Goal: Learn about a topic: Learn about a topic

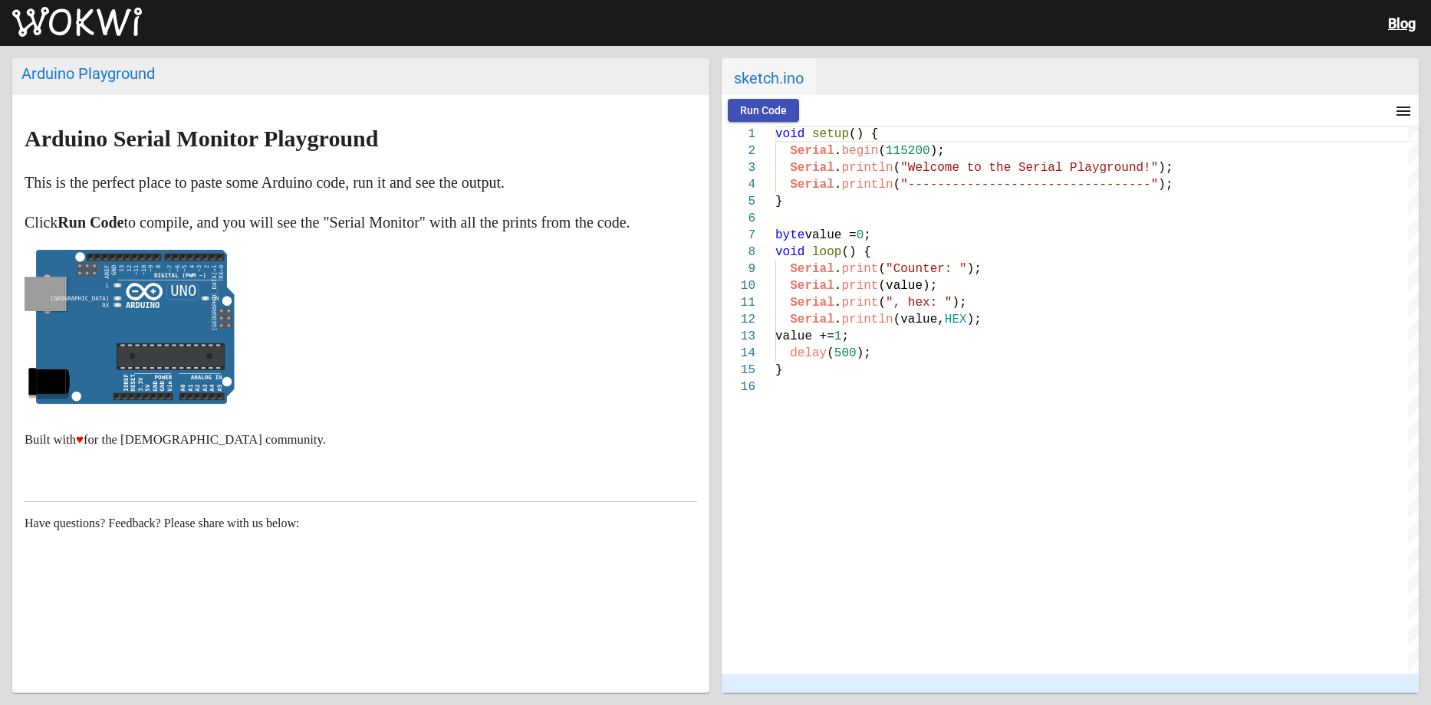
click at [158, 307] on icon at bounding box center [135, 327] width 199 height 155
click at [213, 261] on text "AREF GND 13 12 ~11 ~10 ~9 8 ~7 ~6 ~5 4 ~3 2 TX→1 RX←0" at bounding box center [168, 296] width 129 height 70
click at [210, 250] on icon "false ON false false" at bounding box center [130, 327] width 210 height 155
click at [209, 255] on rect at bounding box center [195, 258] width 60 height 8
click at [297, 268] on p at bounding box center [361, 331] width 672 height 162
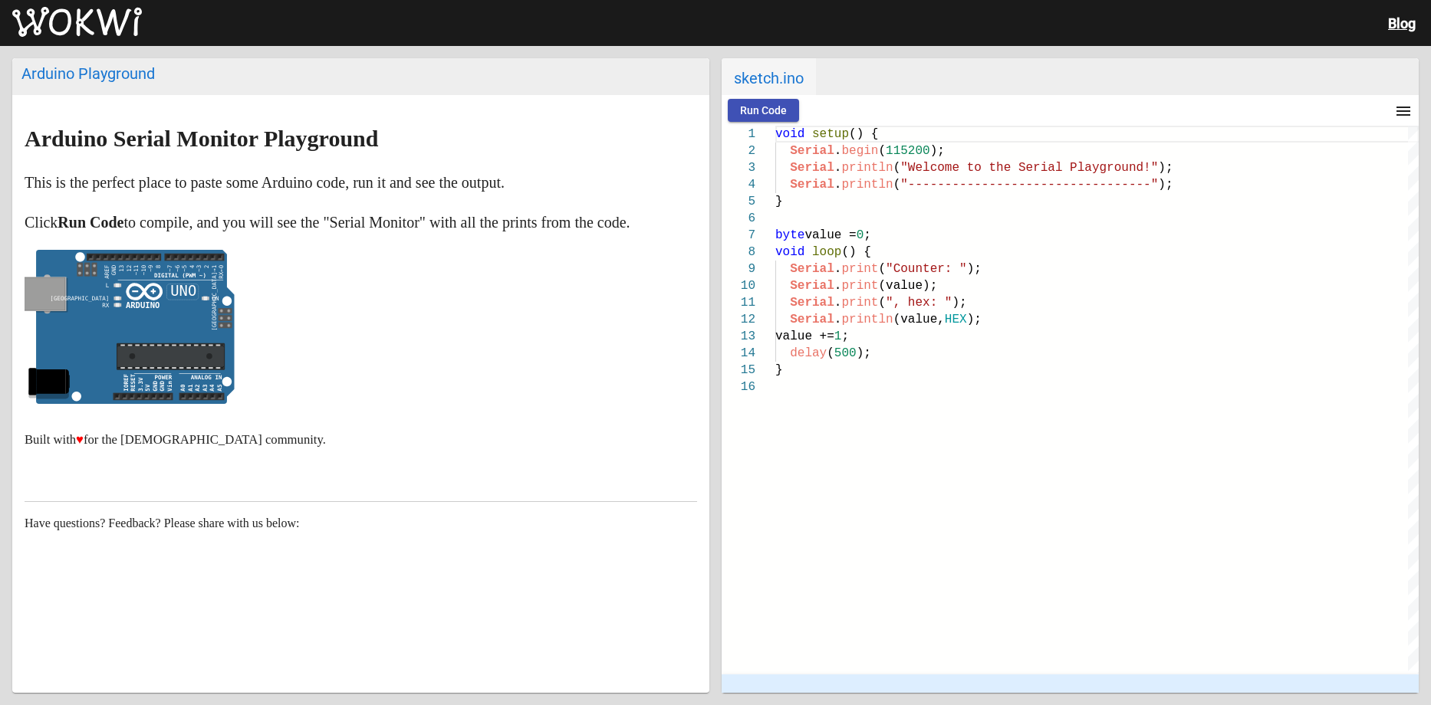
click at [122, 90] on h2 "Arduino Playground" at bounding box center [360, 76] width 697 height 37
click at [130, 77] on div "Arduino Playground" at bounding box center [360, 73] width 679 height 18
click at [212, 520] on span "Have questions? Feedback? Please share with us below:" at bounding box center [162, 523] width 275 height 13
click at [250, 520] on span "Have questions? Feedback? Please share with us below:" at bounding box center [162, 523] width 275 height 13
click at [1035, 287] on div "Serial . print (value);" at bounding box center [1096, 286] width 643 height 17
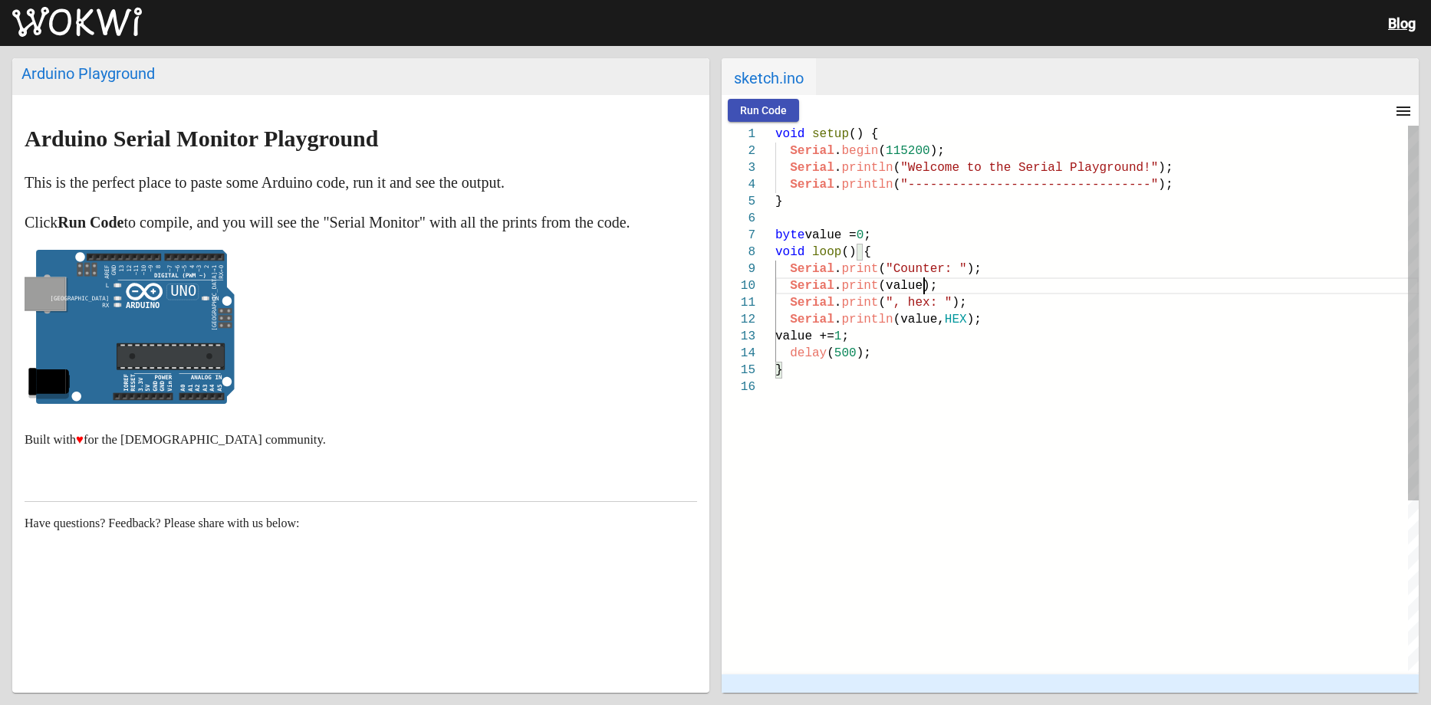
click at [1021, 196] on div "}" at bounding box center [1096, 201] width 643 height 17
click at [777, 117] on button "Run Code" at bounding box center [763, 110] width 71 height 23
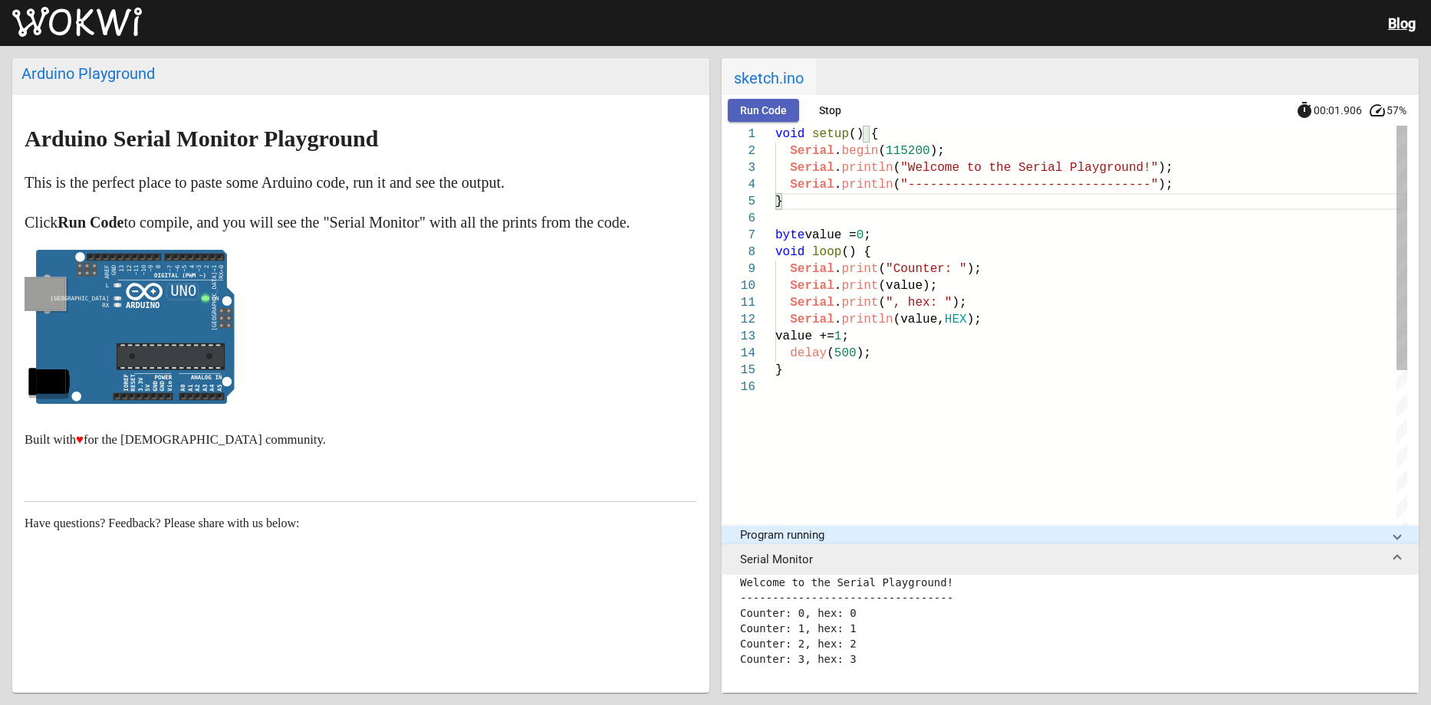
click at [777, 117] on button "Run Code" at bounding box center [763, 110] width 71 height 23
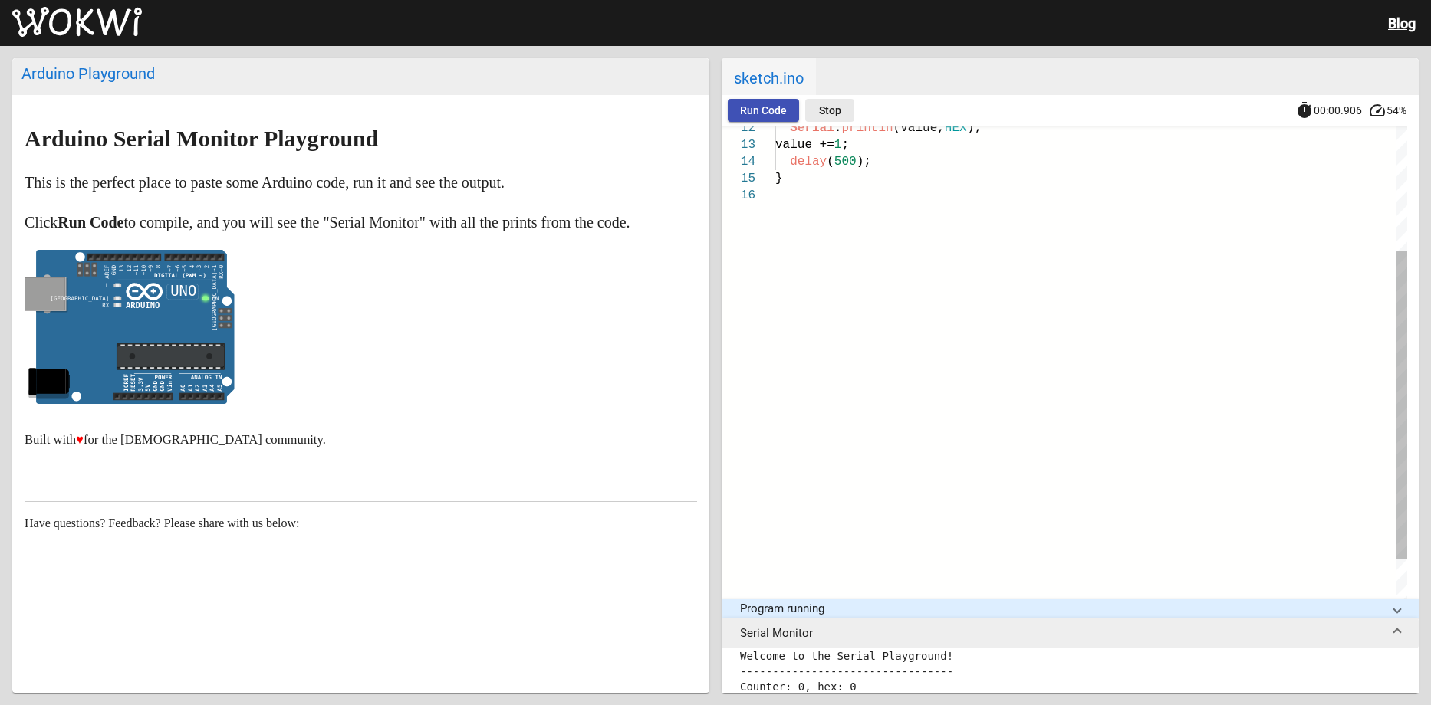
click at [843, 110] on button "Stop" at bounding box center [829, 110] width 49 height 23
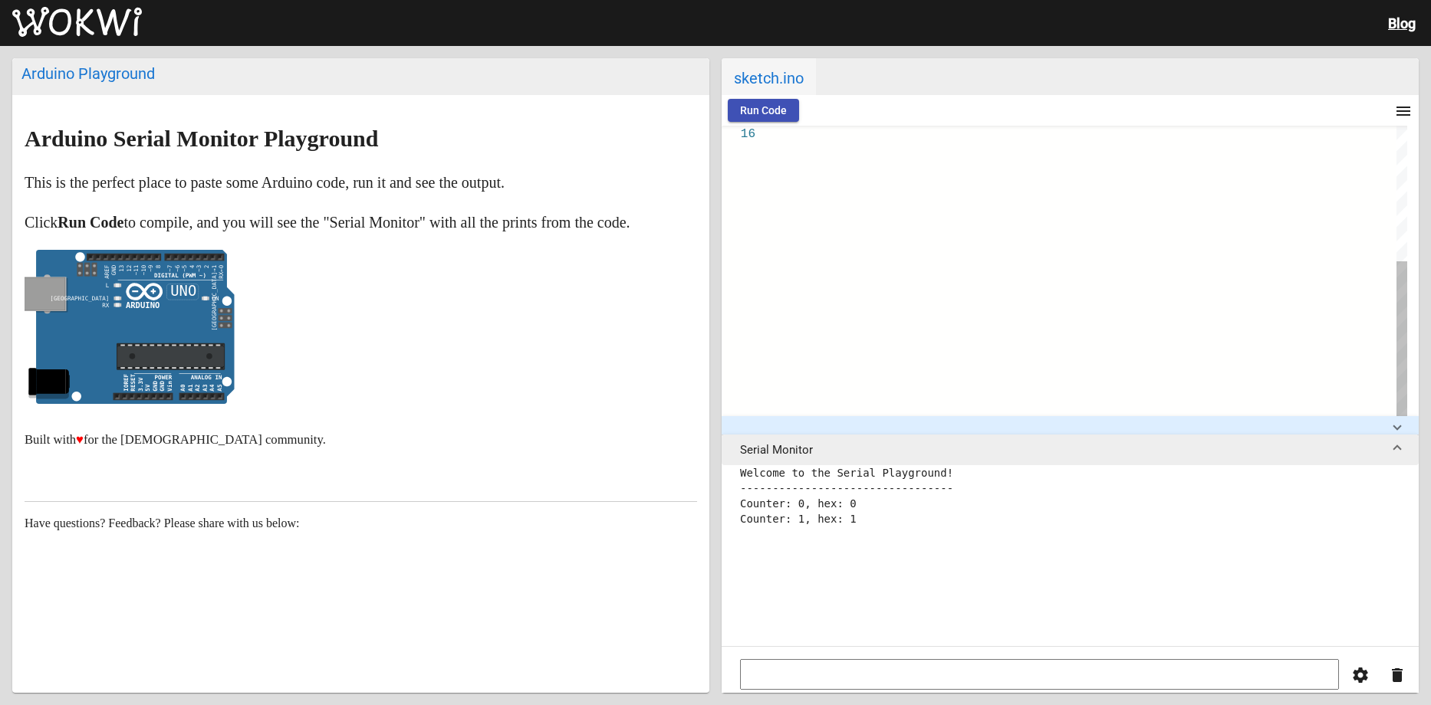
type textarea "Serial.print(", hex: "); Serial.println(value, HEX); value += 1; delay(500); }"
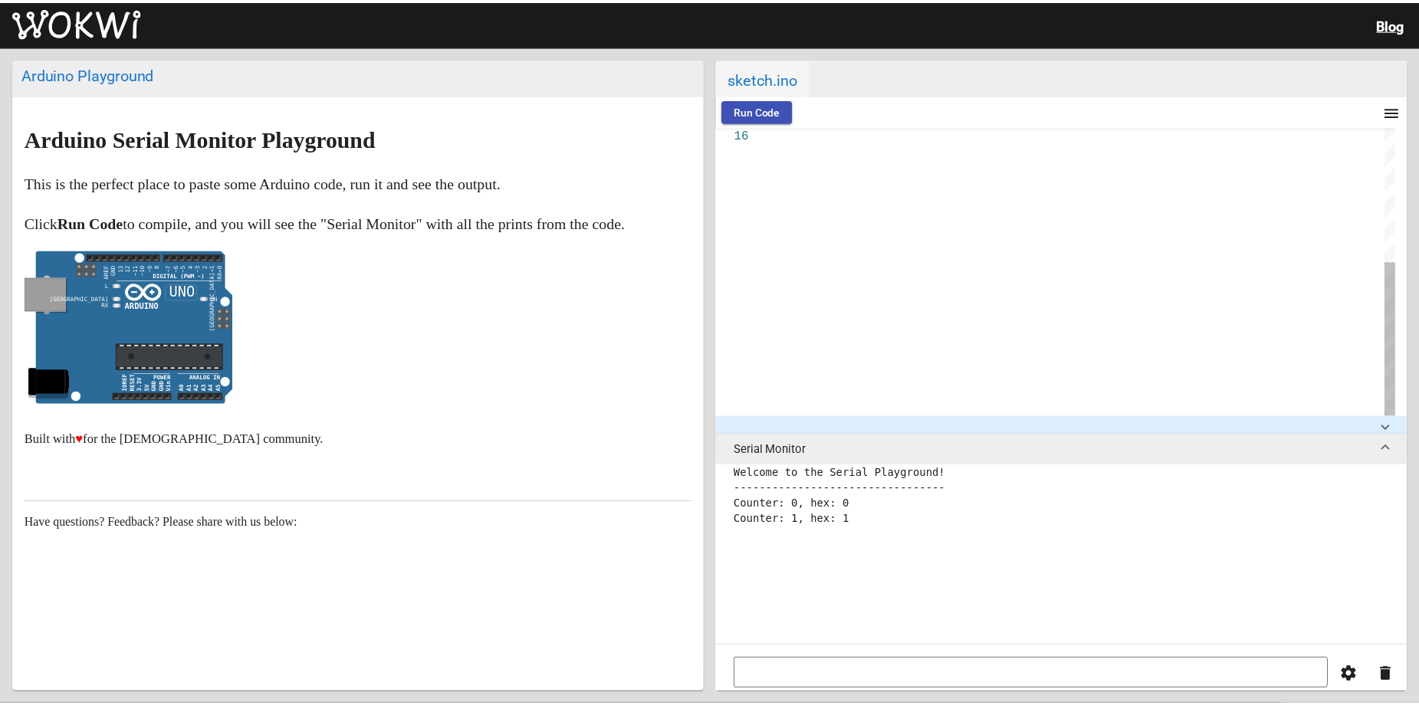
scroll to position [0, 5]
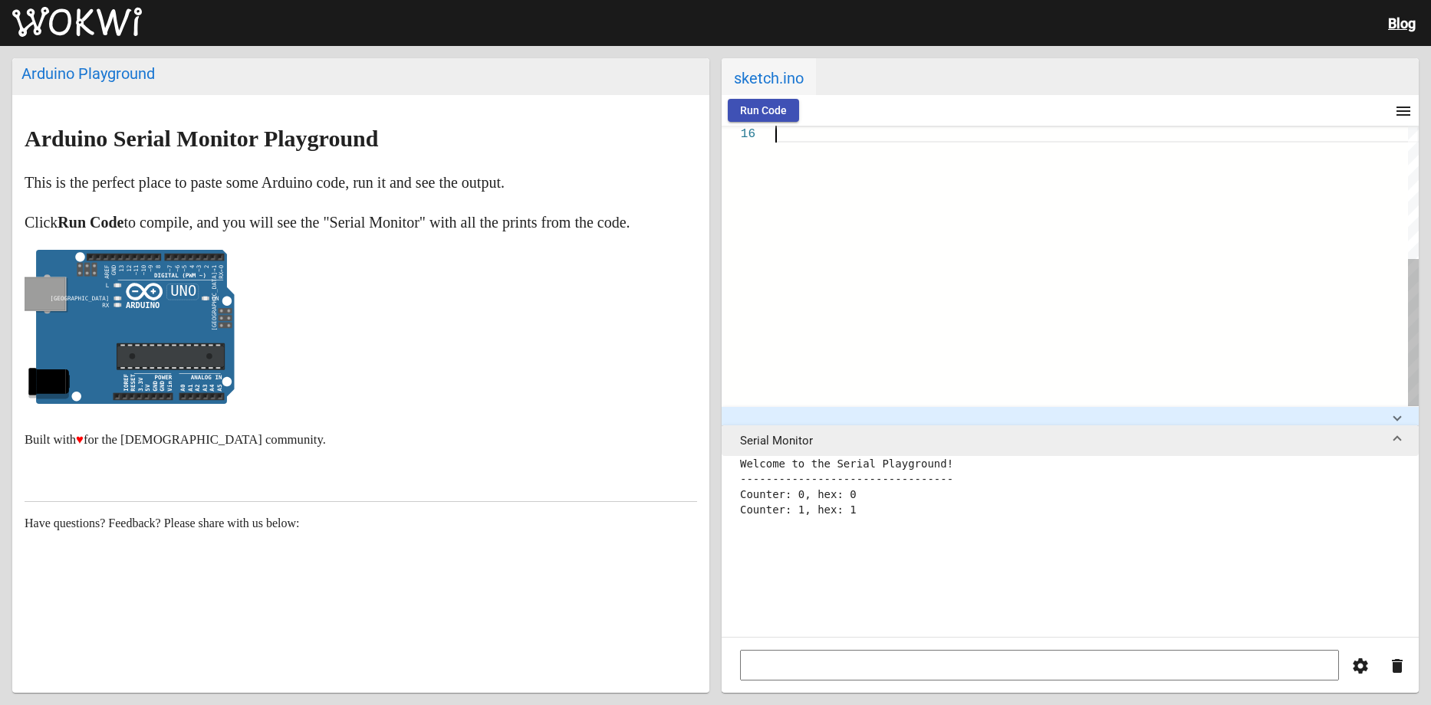
click at [909, 402] on div at bounding box center [1096, 140] width 643 height 534
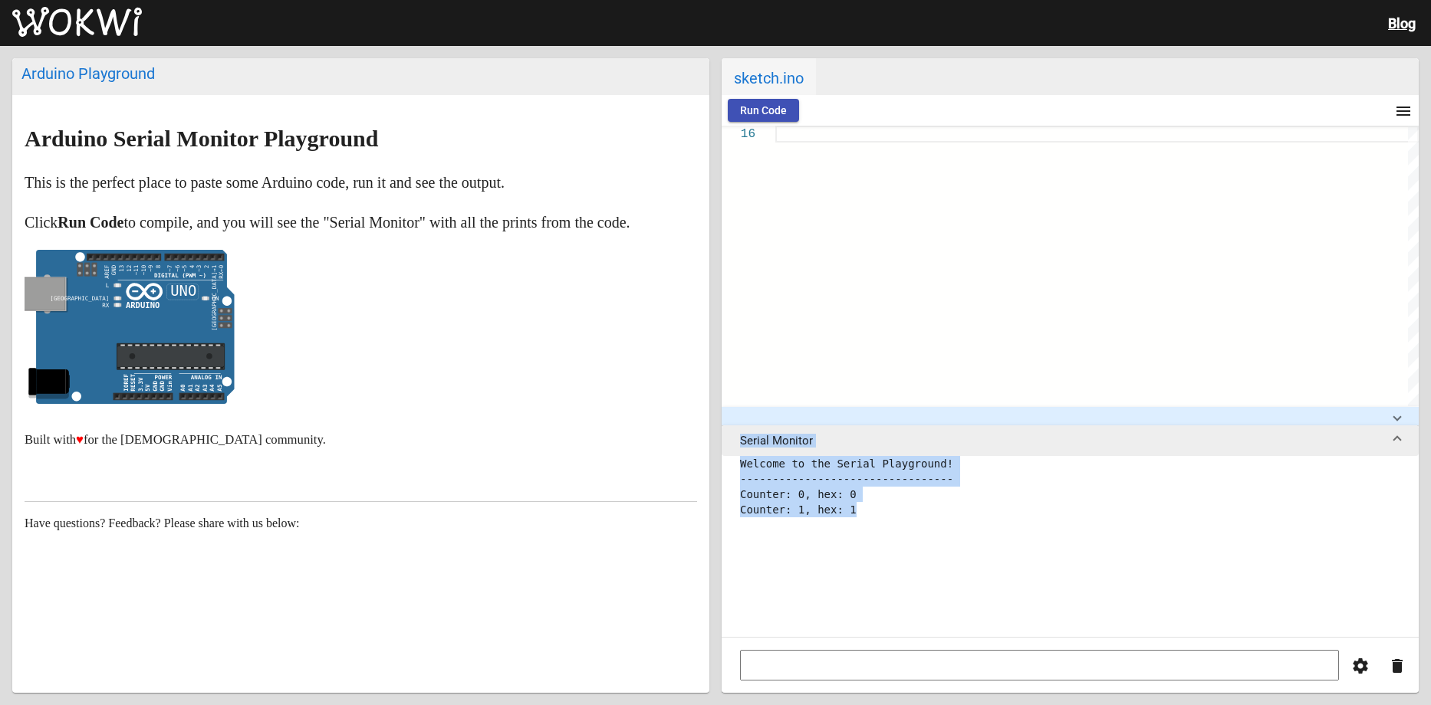
drag, startPoint x: 903, startPoint y: 423, endPoint x: 1389, endPoint y: 650, distance: 536.4
click at [1329, 637] on wokwi-workbench "Run Code menu timer 00:00.906 speed 54% 16 Serial.print(", hex: "); Serial.prin…" at bounding box center [1069, 394] width 697 height 598
drag, startPoint x: 869, startPoint y: 636, endPoint x: 864, endPoint y: 650, distance: 14.5
click at [869, 639] on div "Welcome to the Serial Playground! --------------------------------- Counter: 0,…" at bounding box center [1069, 574] width 697 height 237
click at [864, 650] on input at bounding box center [1039, 665] width 599 height 31
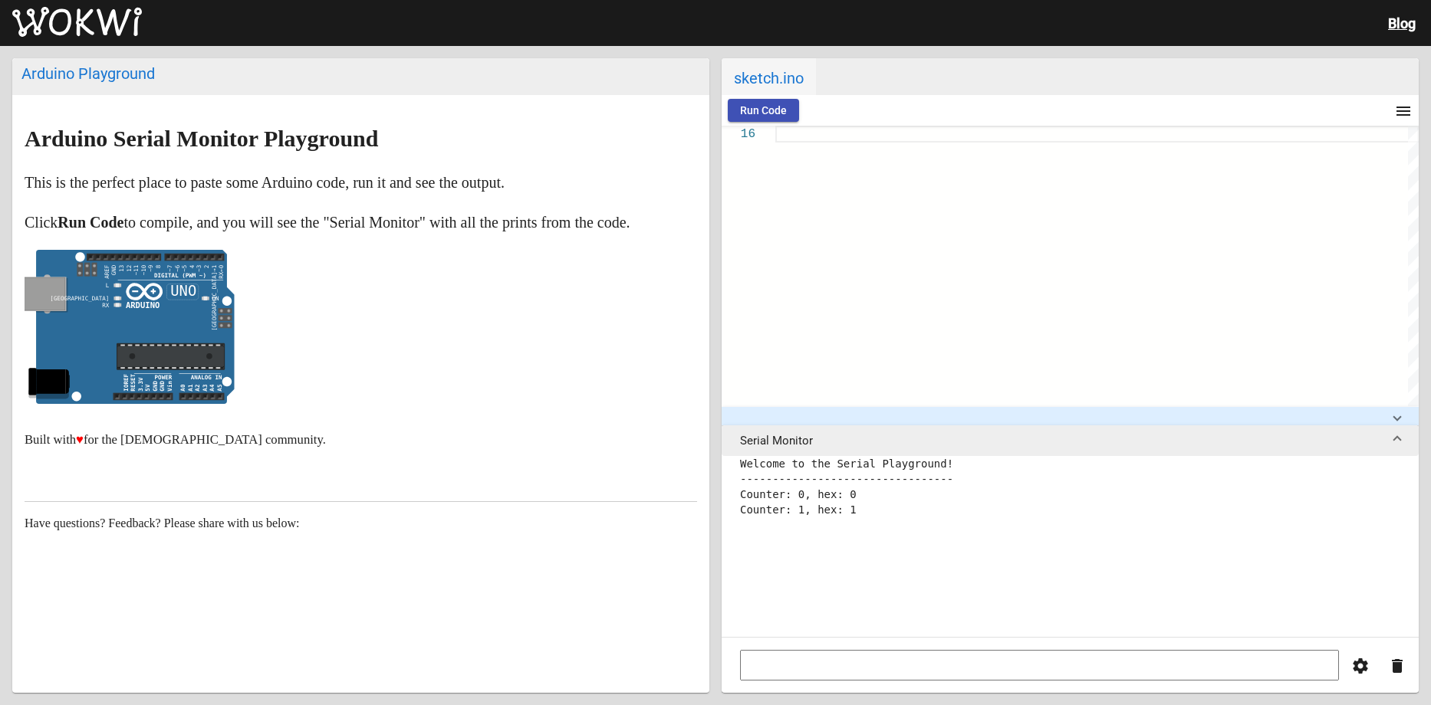
click at [109, 363] on icon at bounding box center [135, 327] width 199 height 155
drag, startPoint x: 127, startPoint y: 348, endPoint x: 148, endPoint y: 388, distance: 44.9
click at [128, 348] on icon at bounding box center [170, 357] width 107 height 21
click at [179, 412] on markdown "Arduino Serial Monitor Playground This is the perfect place to paste some Ardui…" at bounding box center [361, 290] width 672 height 326
click at [188, 397] on rect at bounding box center [201, 397] width 45 height 8
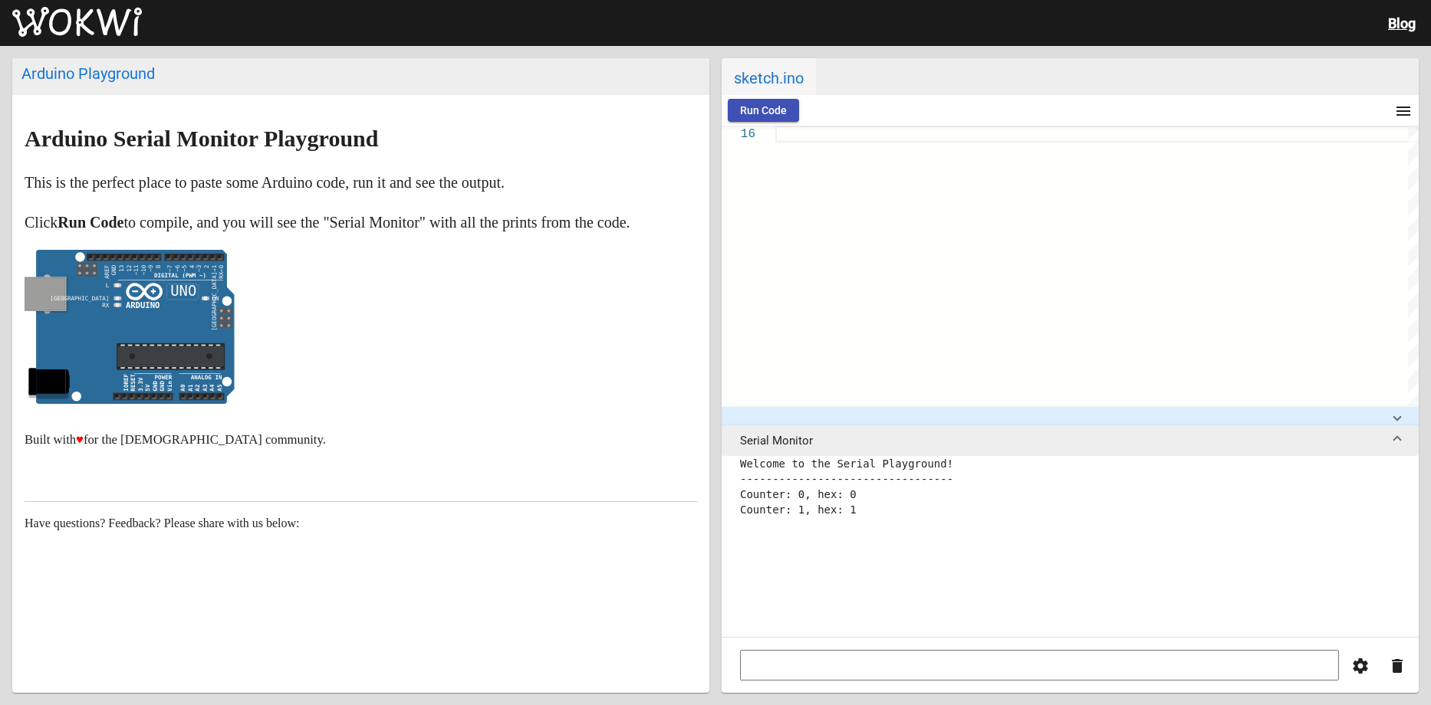
click at [117, 445] on small "Built with ♥ for the Arduino community." at bounding box center [175, 439] width 301 height 15
click at [104, 72] on div "Arduino Playground" at bounding box center [360, 73] width 679 height 18
click at [113, 77] on div "Arduino Playground" at bounding box center [360, 73] width 679 height 18
click at [76, 33] on img at bounding box center [77, 22] width 130 height 31
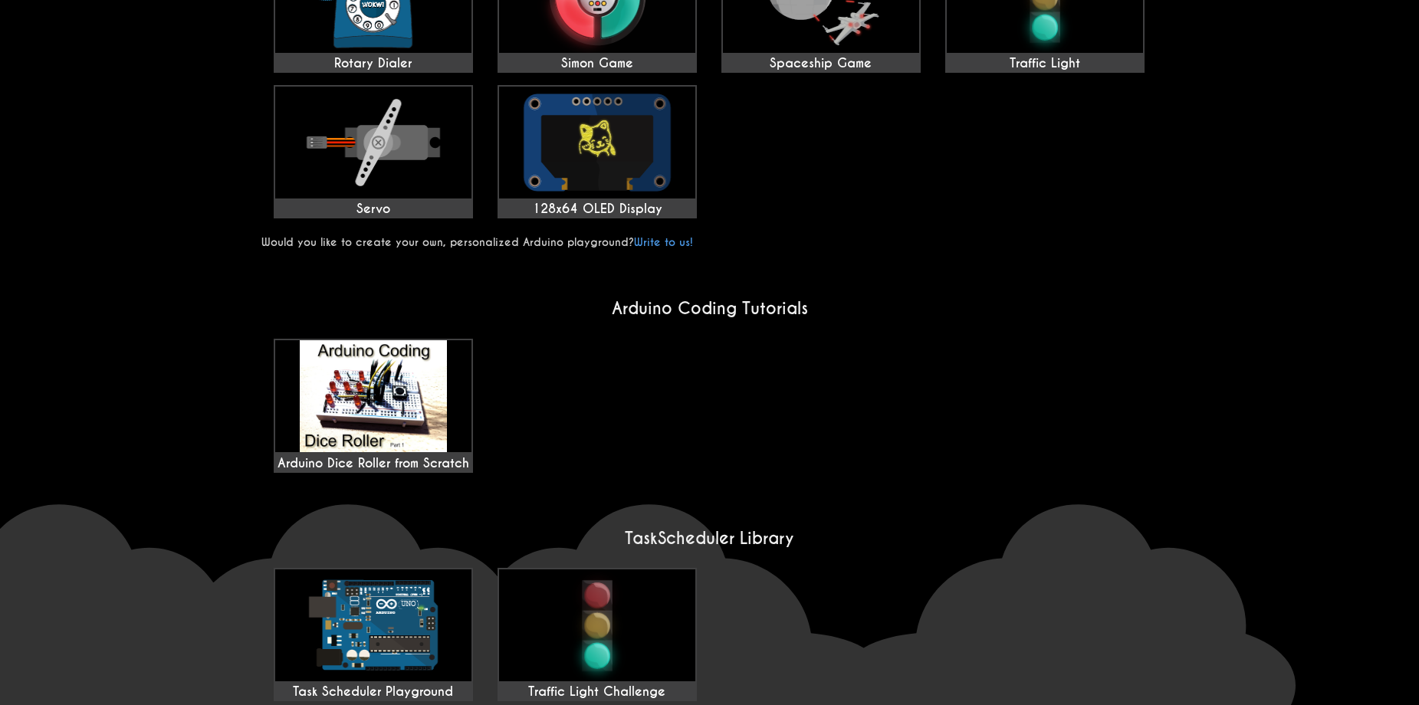
scroll to position [827, 0]
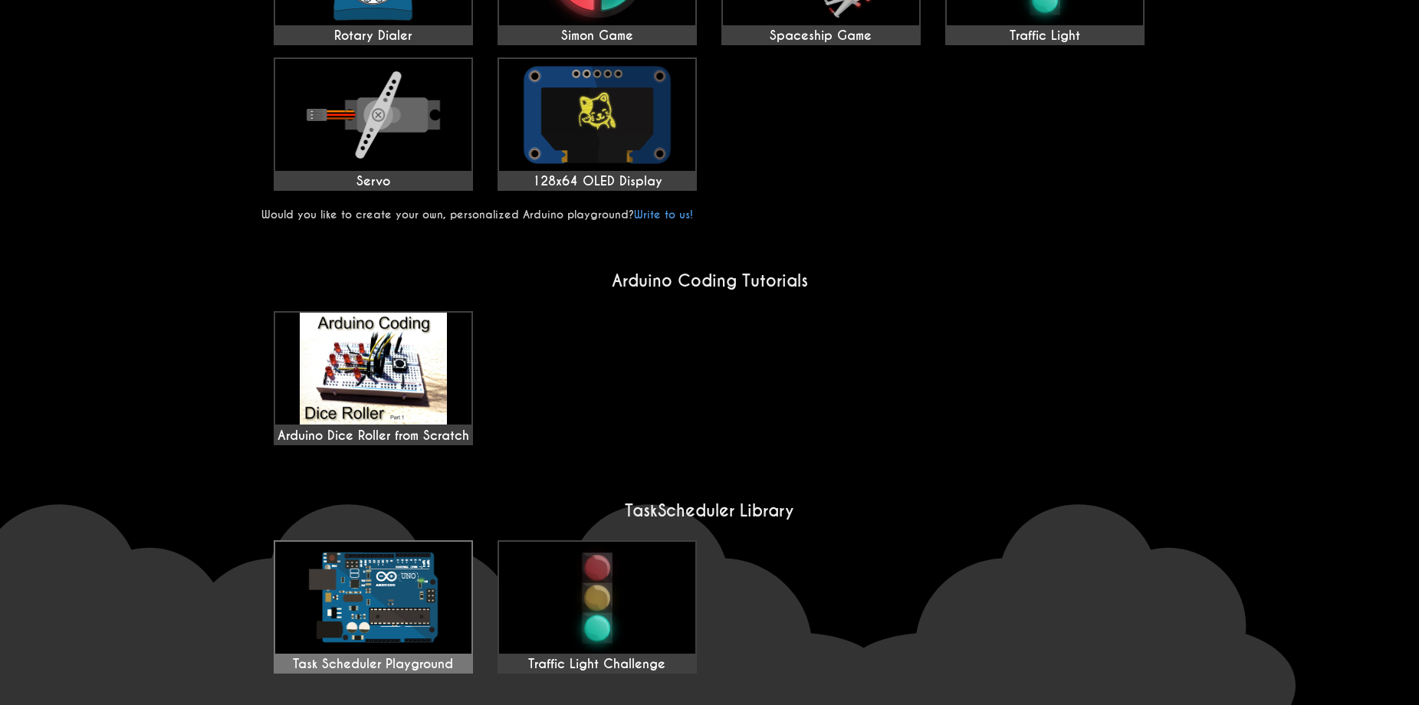
click at [358, 657] on div "Task Scheduler Playground" at bounding box center [373, 664] width 196 height 15
